Goal: Transaction & Acquisition: Purchase product/service

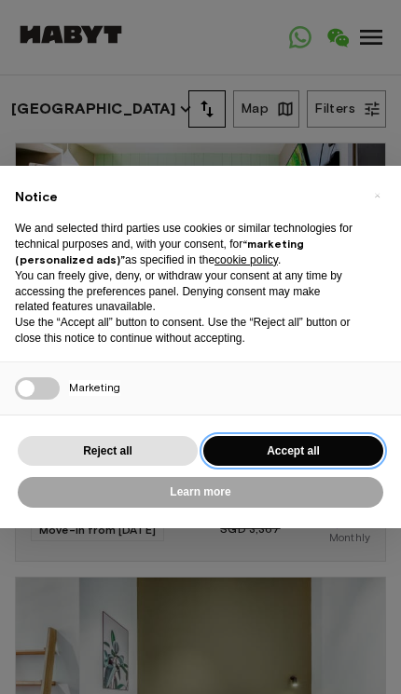
click at [240, 436] on button "Accept all" at bounding box center [293, 451] width 180 height 31
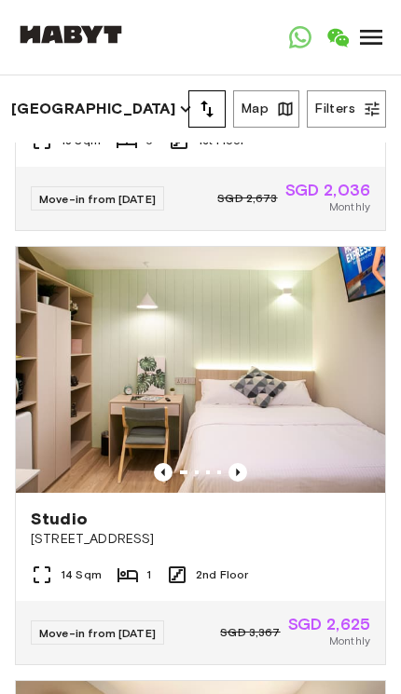
scroll to position [2081, 0]
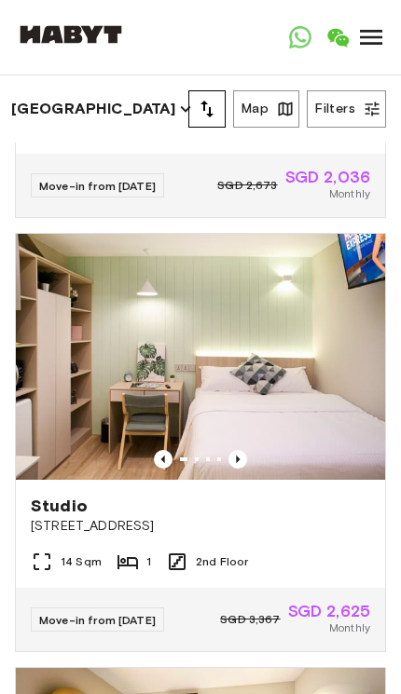
click at [264, 111] on button "Map" at bounding box center [266, 108] width 66 height 37
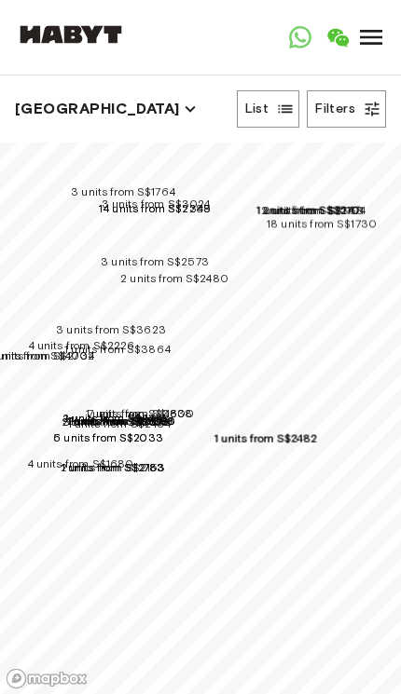
click at [342, 108] on button "Filters" at bounding box center [346, 108] width 79 height 37
type input "****"
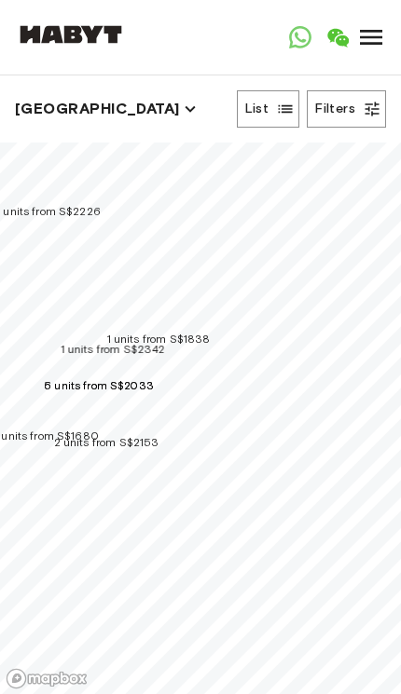
click at [211, 332] on span "1 units from S$1838" at bounding box center [158, 339] width 103 height 14
click at [89, 342] on span "1 units from S$2342" at bounding box center [113, 349] width 104 height 14
click at [159, 435] on span "2 units from S$2153" at bounding box center [106, 442] width 105 height 14
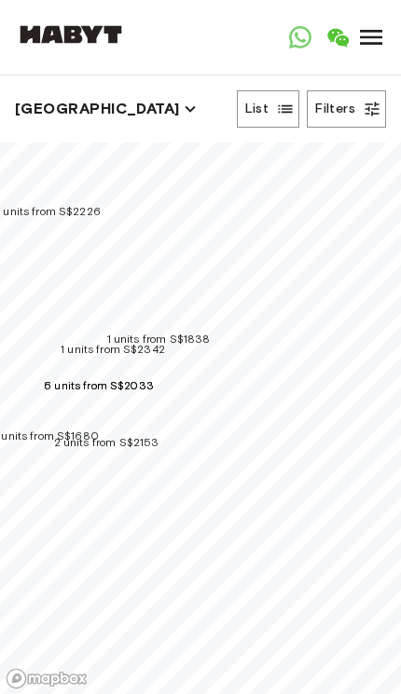
click at [59, 429] on span "3 units from S$1680" at bounding box center [45, 436] width 108 height 14
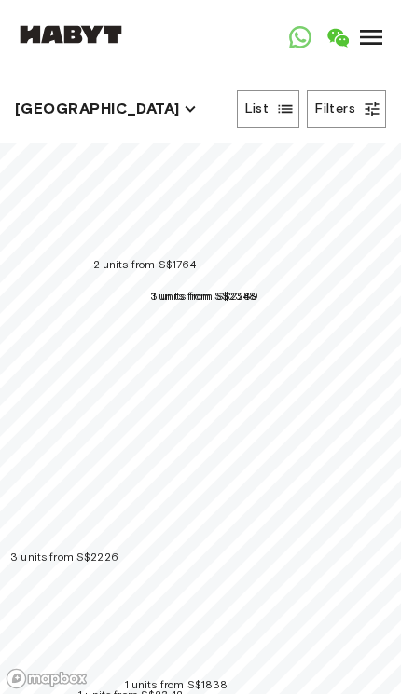
click at [185, 289] on span "3 units from S$2289" at bounding box center [204, 296] width 109 height 14
click at [145, 257] on span "2 units from S$1764" at bounding box center [144, 264] width 103 height 14
click at [349, 110] on button "Filters" at bounding box center [346, 108] width 79 height 37
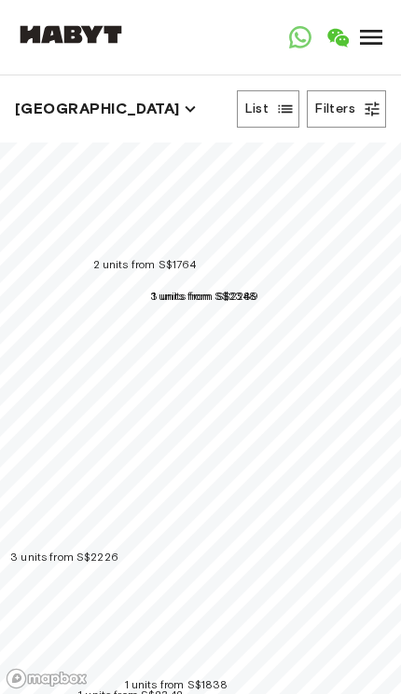
scroll to position [646, 0]
click at [177, 289] on span "3 units from S$2289" at bounding box center [204, 296] width 109 height 14
click at [99, 257] on span "2 units from S$1764" at bounding box center [144, 264] width 103 height 14
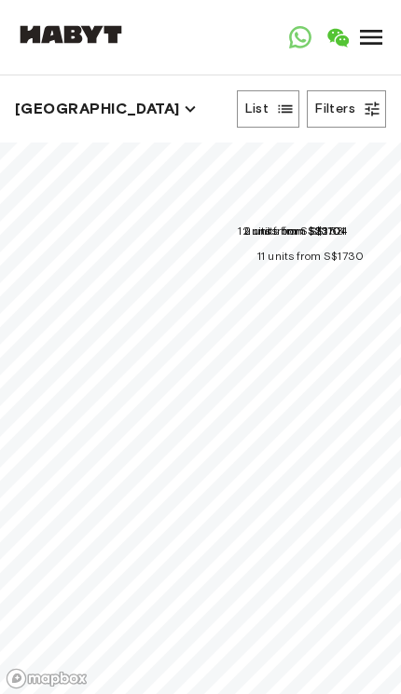
click at [257, 253] on span "11 units from S$1730" at bounding box center [310, 256] width 106 height 14
click at [331, 250] on span "11 units from S$1730" at bounding box center [310, 256] width 106 height 14
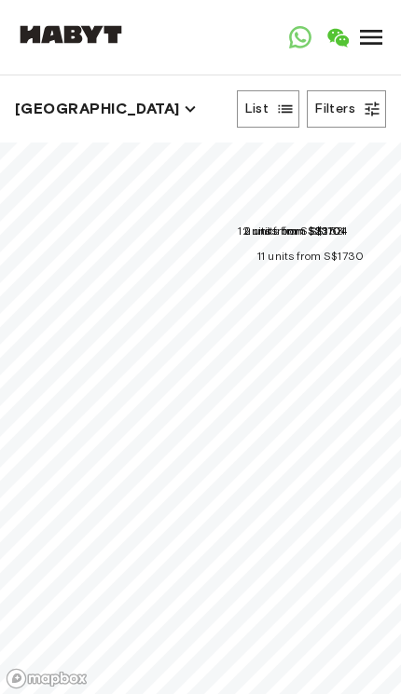
click at [277, 224] on span "1 units from S$2363" at bounding box center [291, 231] width 106 height 14
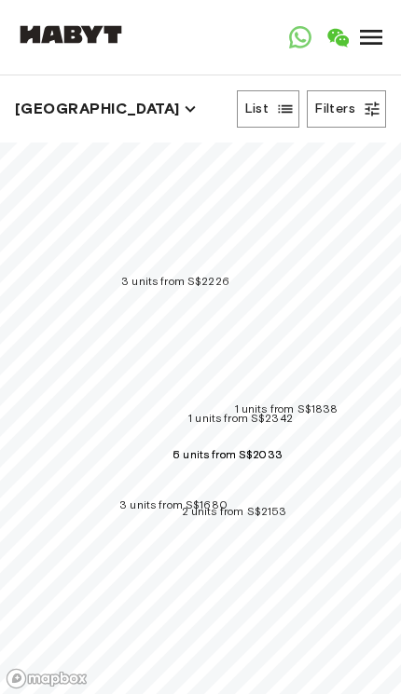
click at [279, 504] on span "2 units from S$2153" at bounding box center [234, 511] width 105 height 14
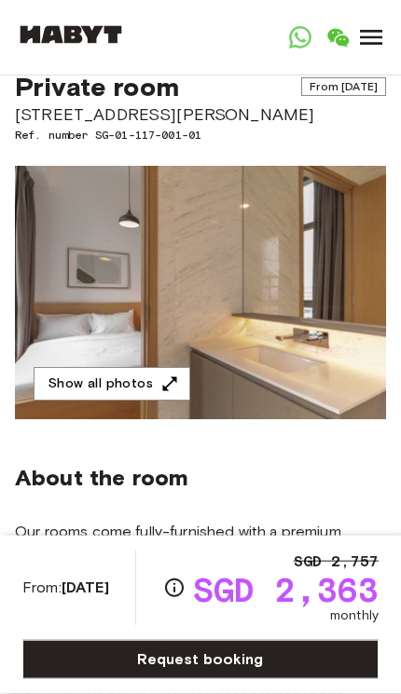
scroll to position [17, 0]
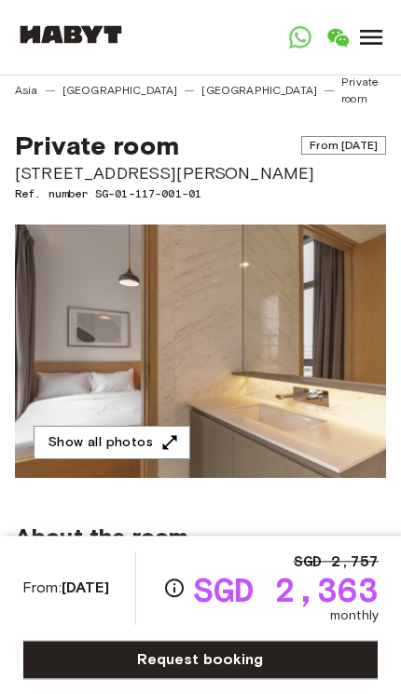
click at [77, 426] on button "Show all photos" at bounding box center [112, 443] width 157 height 34
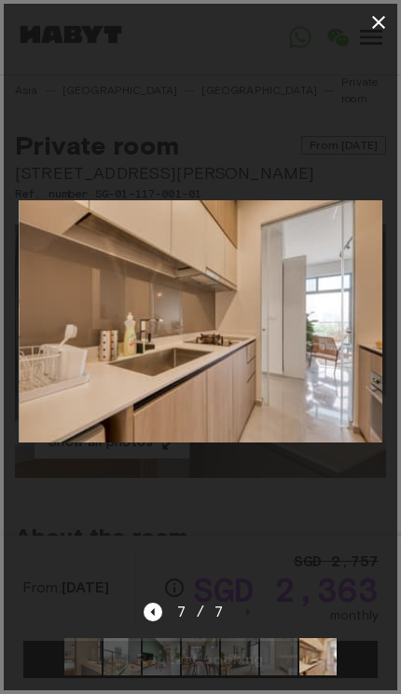
click at [291, 519] on div at bounding box center [200, 321] width 393 height 560
click at [298, 550] on div at bounding box center [200, 321] width 393 height 560
click at [303, 550] on div at bounding box center [200, 321] width 393 height 560
click at [378, 16] on icon "button" at bounding box center [378, 22] width 22 height 22
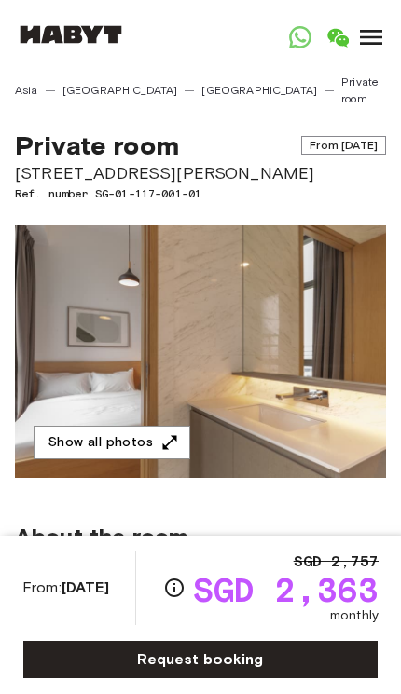
click at [376, 38] on icon at bounding box center [371, 37] width 22 height 15
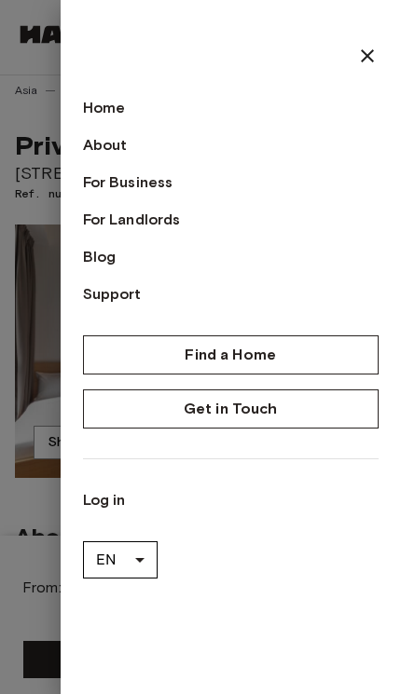
click at [361, 60] on icon at bounding box center [367, 56] width 22 height 22
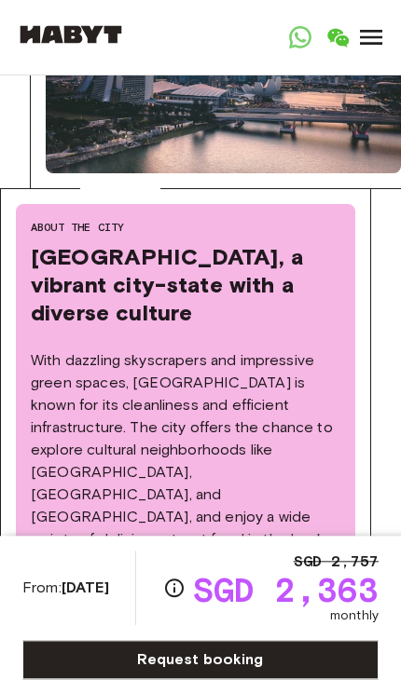
scroll to position [3836, 0]
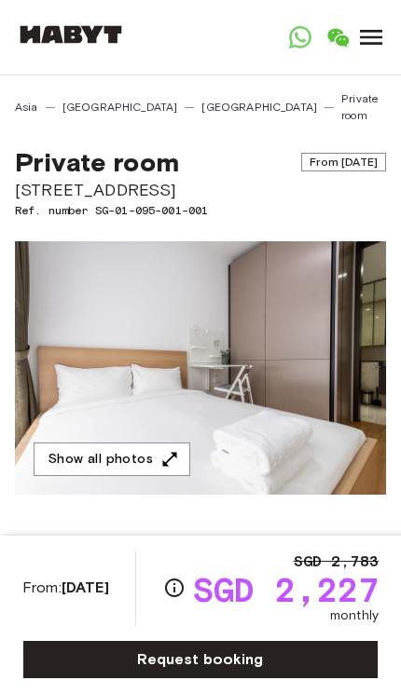
click at [359, 44] on icon at bounding box center [371, 37] width 30 height 30
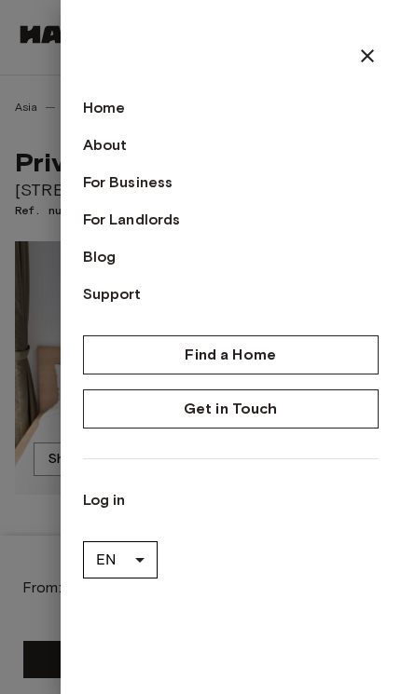
click at [34, 372] on div at bounding box center [200, 347] width 401 height 694
